Goal: Communication & Community: Answer question/provide support

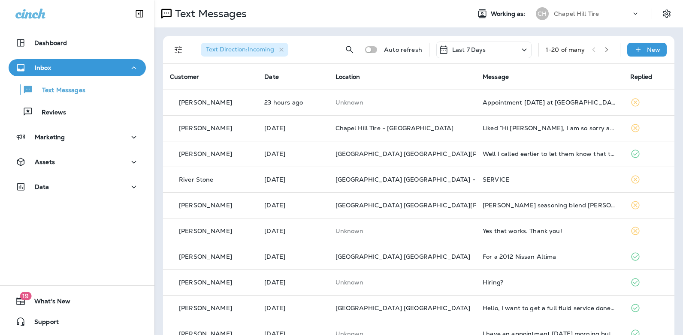
click at [519, 51] on icon at bounding box center [524, 50] width 10 height 11
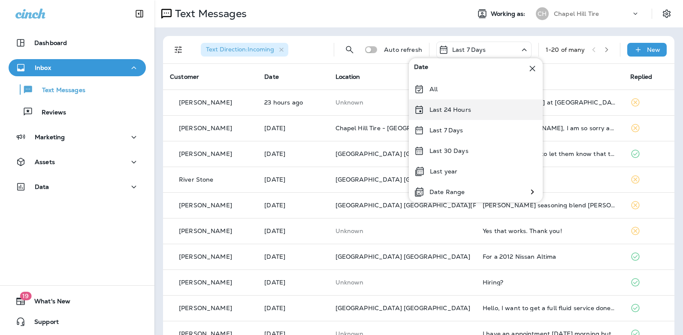
click at [482, 111] on div "Last 24 Hours" at bounding box center [476, 110] width 134 height 21
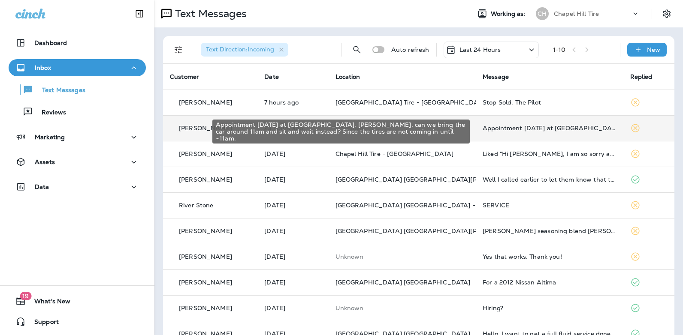
click at [515, 128] on div "Appointment [DATE] at [GEOGRAPHIC_DATA]. [PERSON_NAME], can we bring the car ar…" at bounding box center [550, 128] width 134 height 7
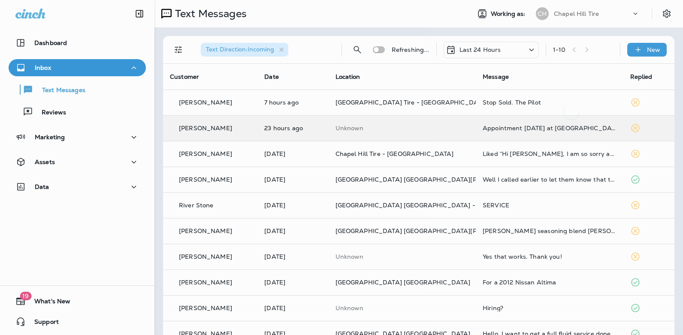
click at [515, 128] on div at bounding box center [571, 168] width 283 height 322
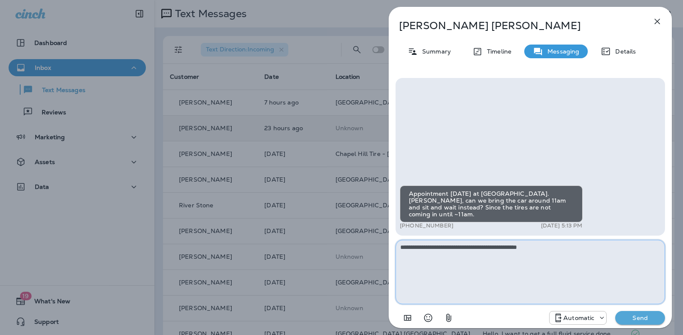
type textarea "**********"
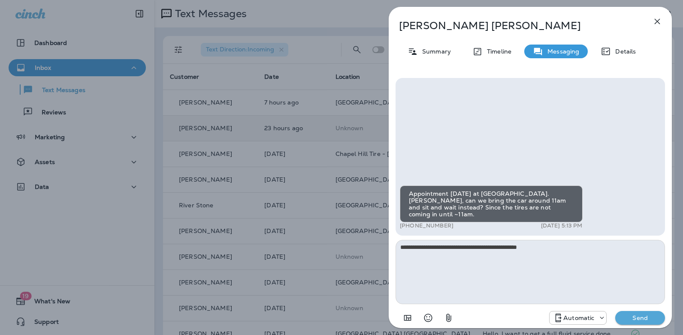
click at [641, 321] on p "Send" at bounding box center [640, 318] width 36 height 8
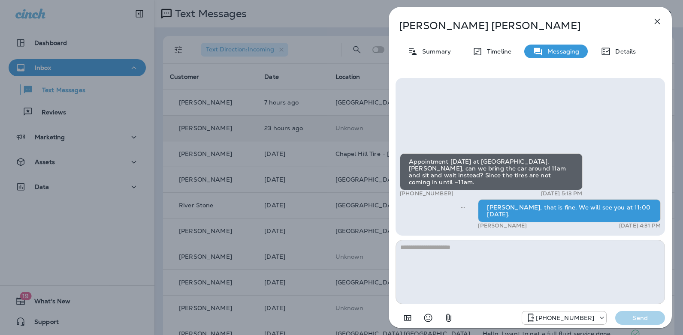
click at [656, 20] on icon "button" at bounding box center [658, 22] width 6 height 6
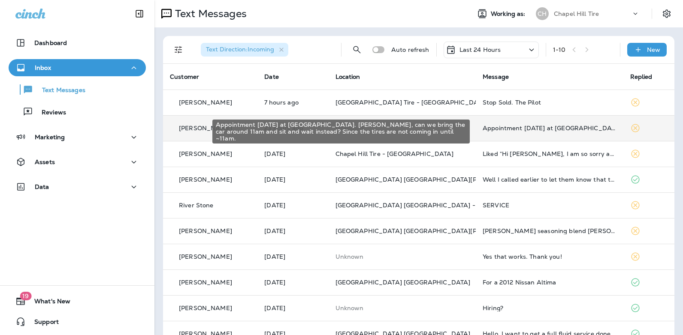
click at [507, 128] on div "Appointment [DATE] at [GEOGRAPHIC_DATA]. [PERSON_NAME], can we bring the car ar…" at bounding box center [550, 128] width 134 height 7
